Goal: Task Accomplishment & Management: Use online tool/utility

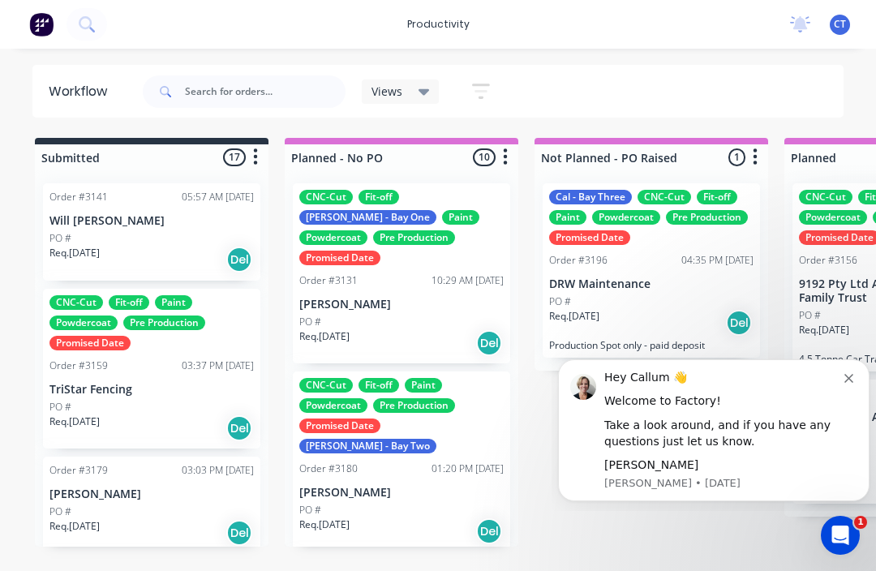
click at [854, 381] on button "Dismiss notification" at bounding box center [850, 376] width 13 height 13
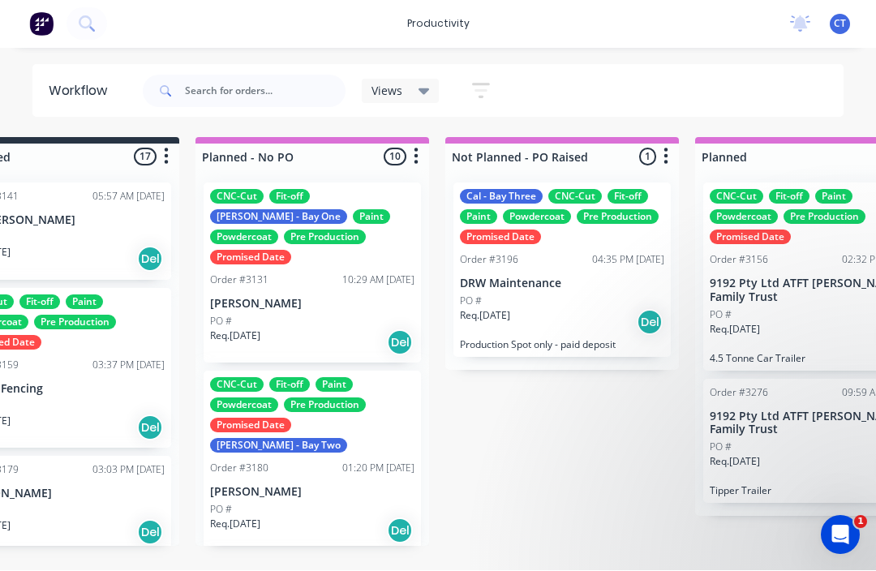
scroll to position [29, 0]
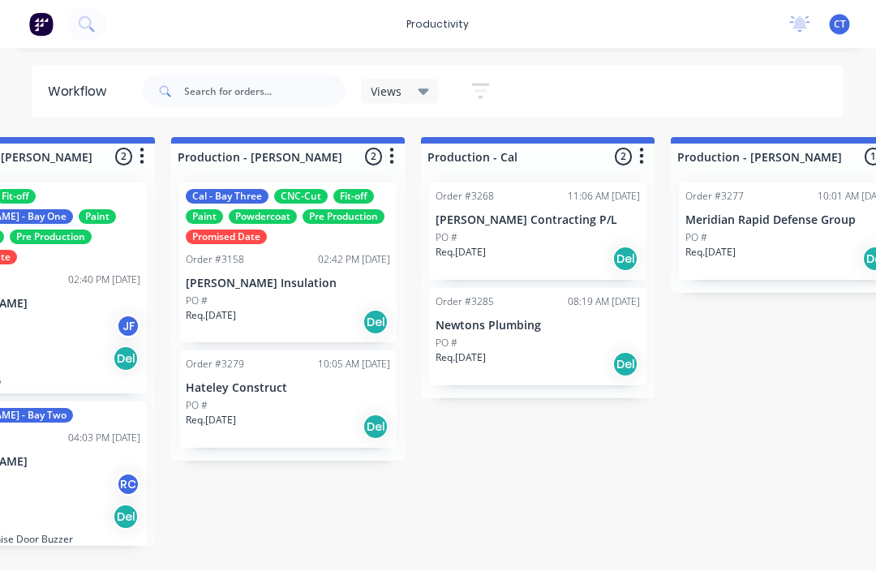
scroll to position [6, 1868]
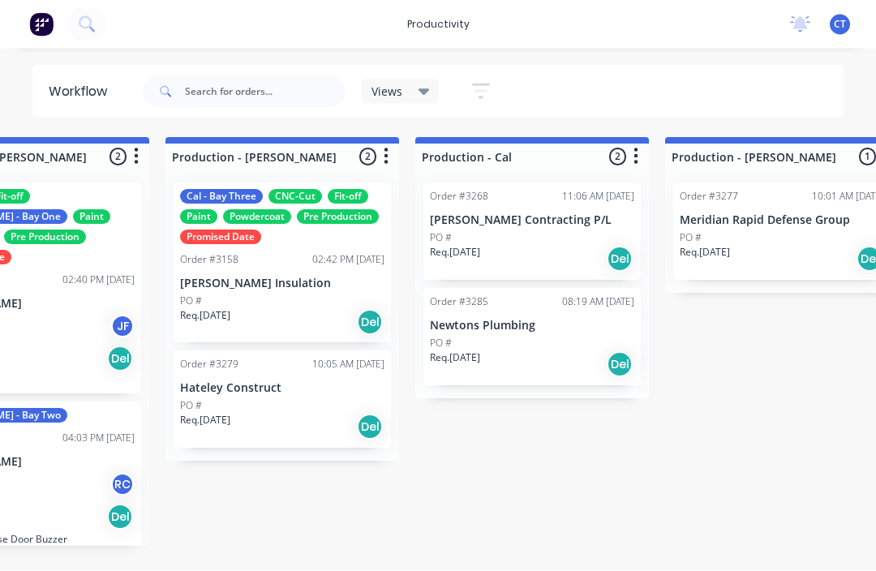
click at [509, 231] on div "PO #" at bounding box center [532, 238] width 204 height 15
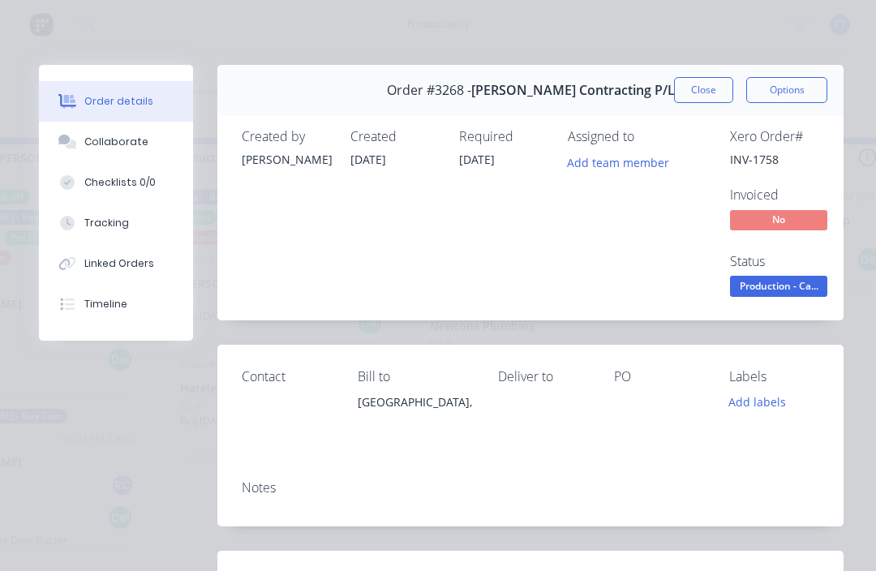
scroll to position [0, 0]
click at [126, 144] on div "Collaborate" at bounding box center [116, 142] width 64 height 15
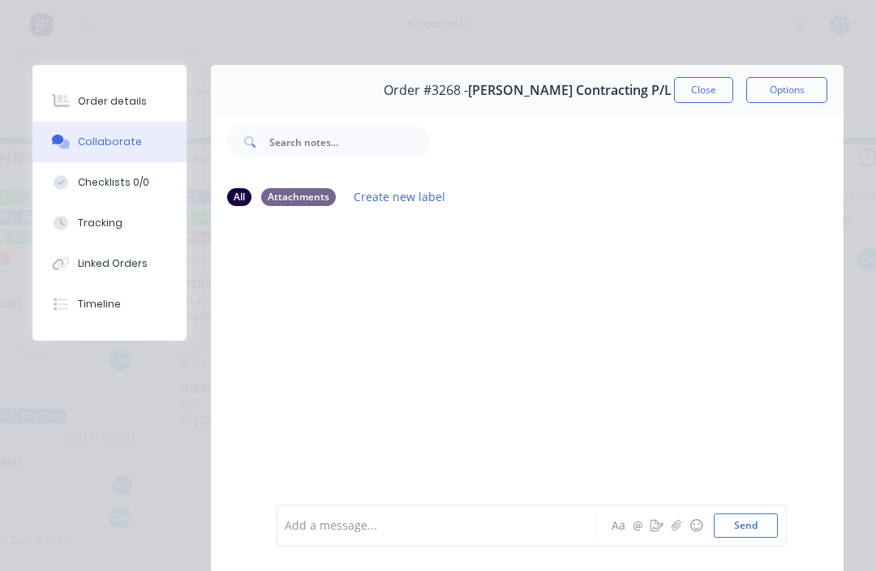
click at [676, 525] on icon "button" at bounding box center [677, 525] width 10 height 11
click at [678, 528] on icon "button" at bounding box center [677, 525] width 10 height 11
click at [750, 524] on button "Send" at bounding box center [746, 525] width 64 height 24
click at [130, 181] on div "Checklists 0/0" at bounding box center [113, 182] width 71 height 15
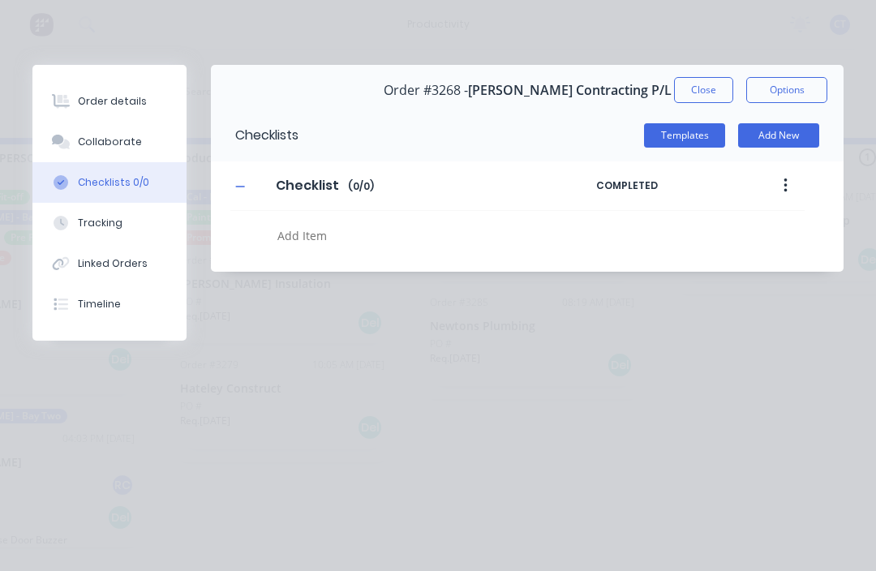
click at [105, 224] on div "Tracking" at bounding box center [100, 223] width 45 height 15
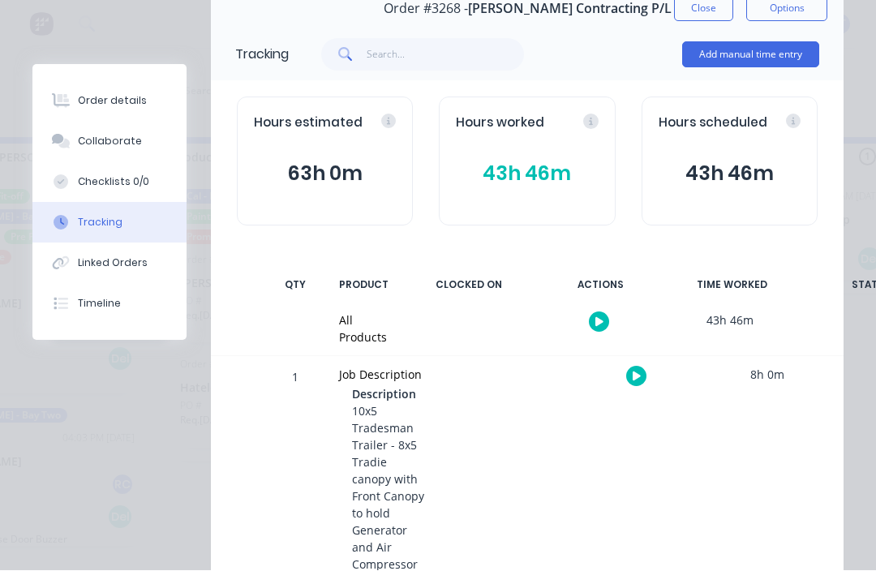
scroll to position [80, 0]
click at [629, 381] on button "button" at bounding box center [636, 377] width 20 height 20
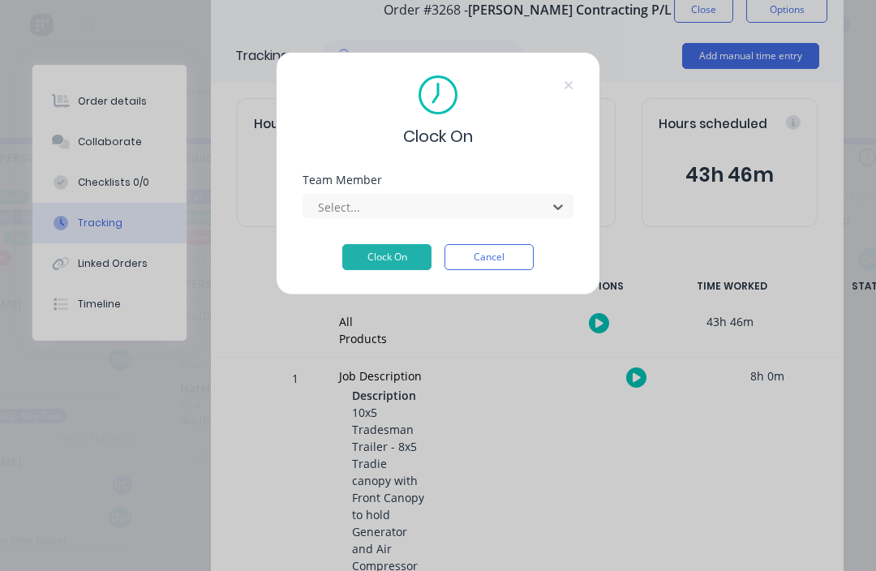
scroll to position [29, 1748]
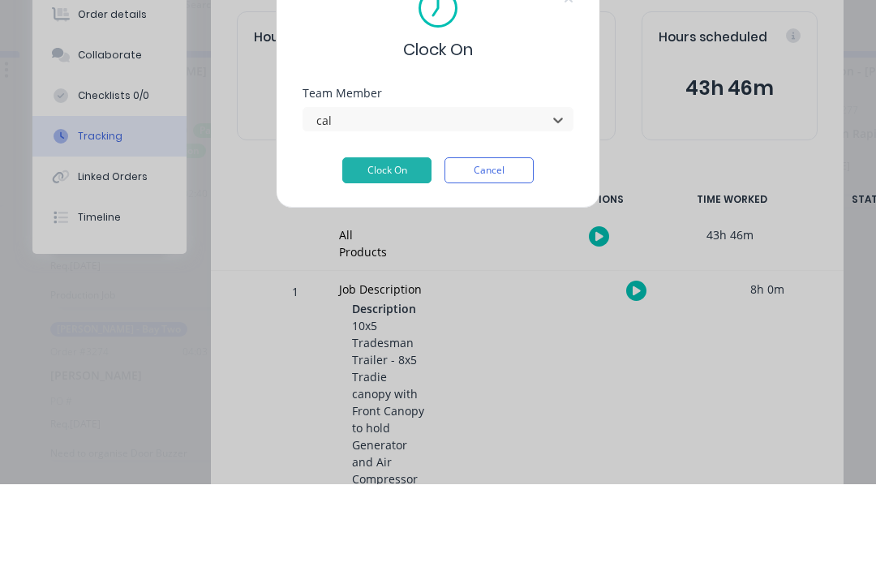
type input "cal"
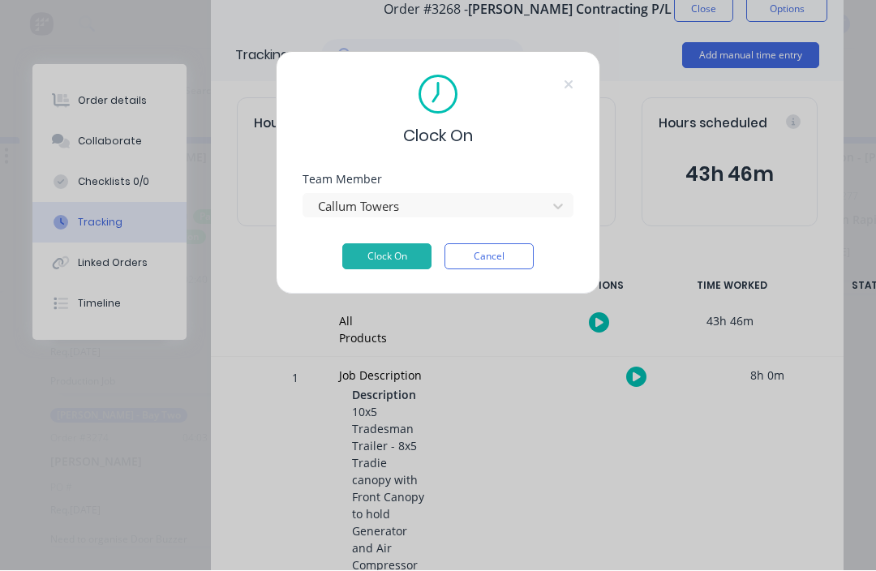
click at [387, 255] on button "Clock On" at bounding box center [386, 257] width 89 height 26
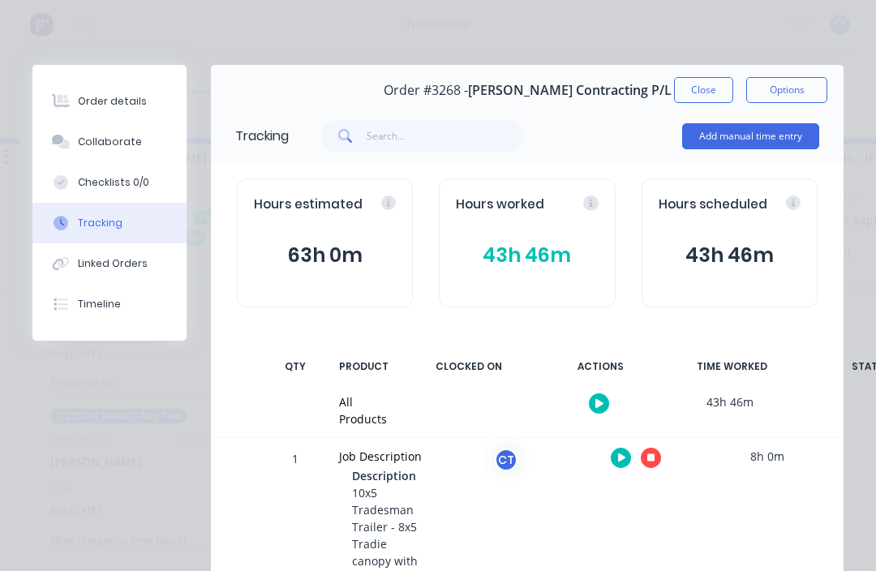
scroll to position [0, 0]
click at [701, 97] on button "Close" at bounding box center [703, 90] width 59 height 26
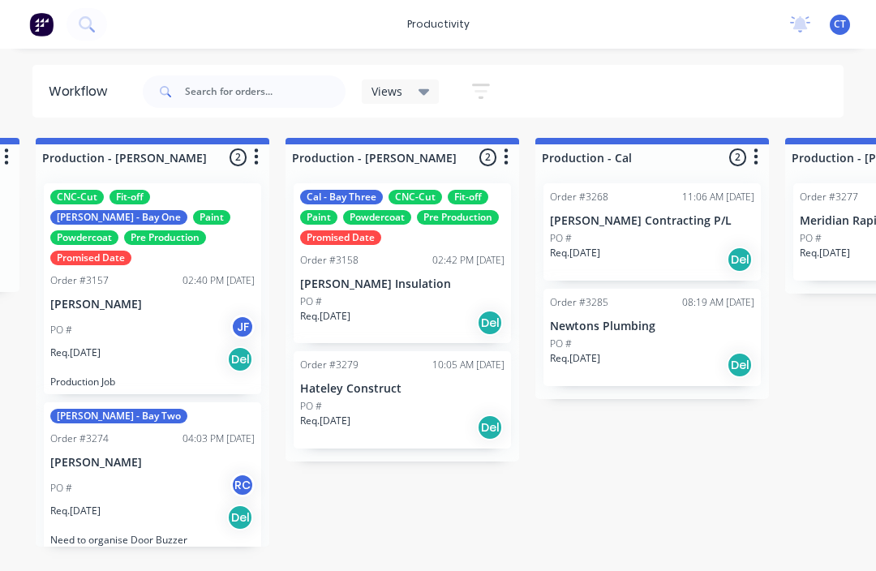
click at [651, 337] on div "PO #" at bounding box center [652, 344] width 204 height 15
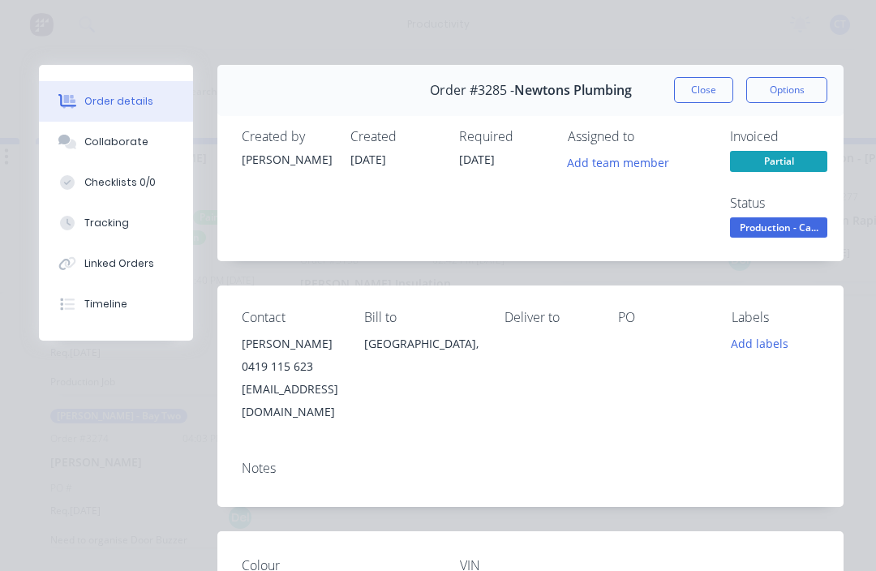
click at [127, 135] on div "Collaborate" at bounding box center [116, 142] width 64 height 15
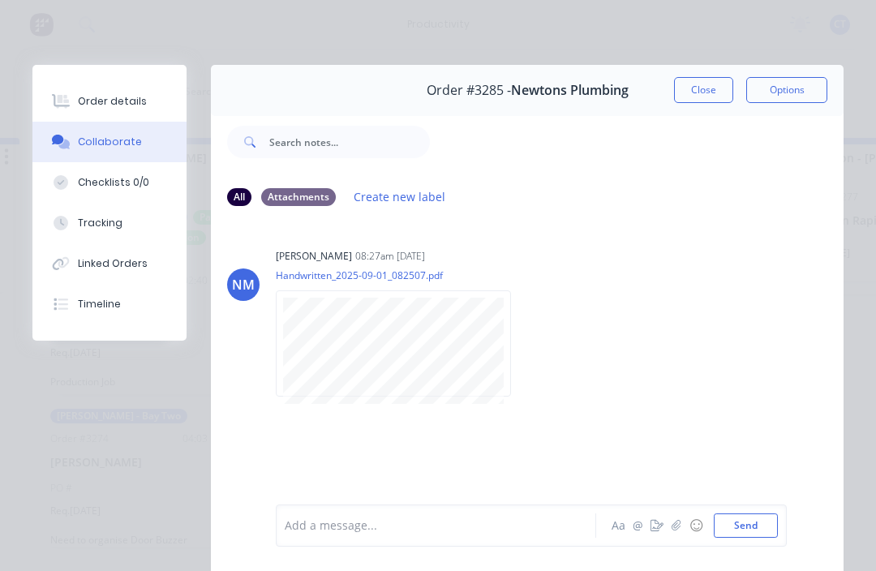
click at [680, 89] on button "Close" at bounding box center [703, 90] width 59 height 26
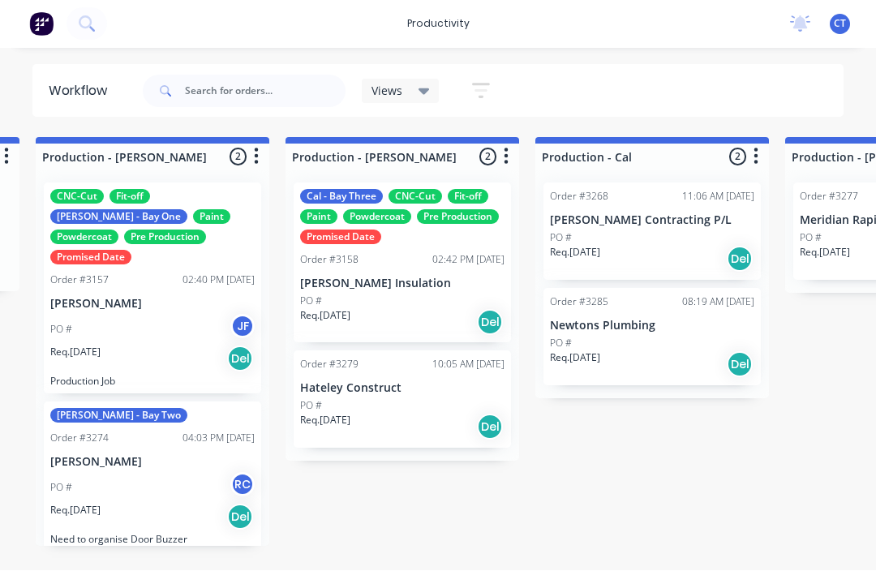
click at [639, 231] on div "PO #" at bounding box center [652, 238] width 204 height 15
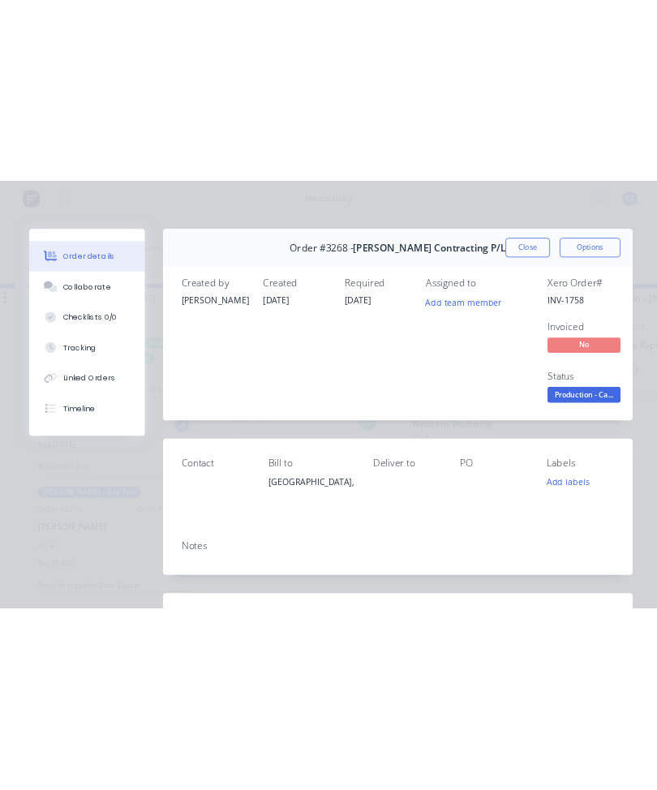
scroll to position [30, 0]
